Goal: Book appointment/travel/reservation

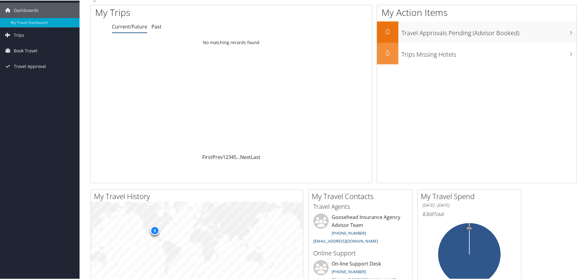
scroll to position [31, 0]
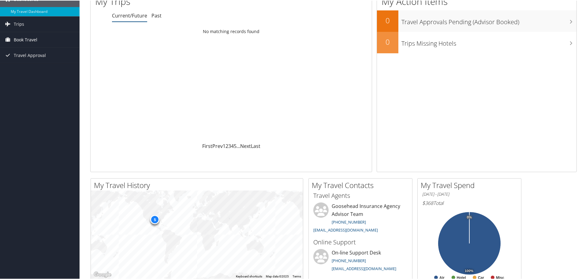
click at [20, 39] on span "Book Travel" at bounding box center [26, 39] width 24 height 15
click at [29, 67] on link "Book/Manage Online Trips" at bounding box center [40, 69] width 80 height 9
